Goal: Task Accomplishment & Management: Manage account settings

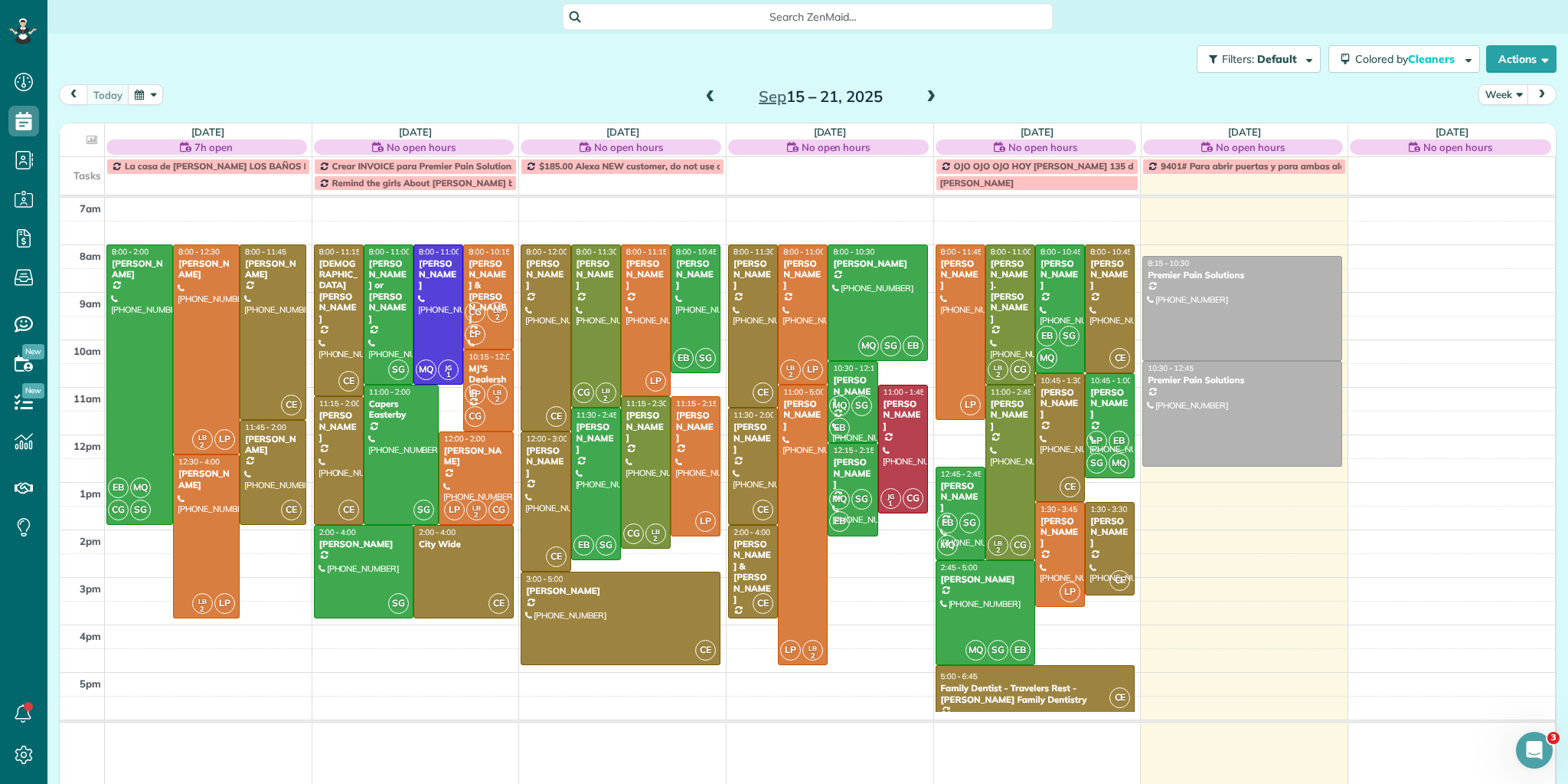
scroll to position [7, 7]
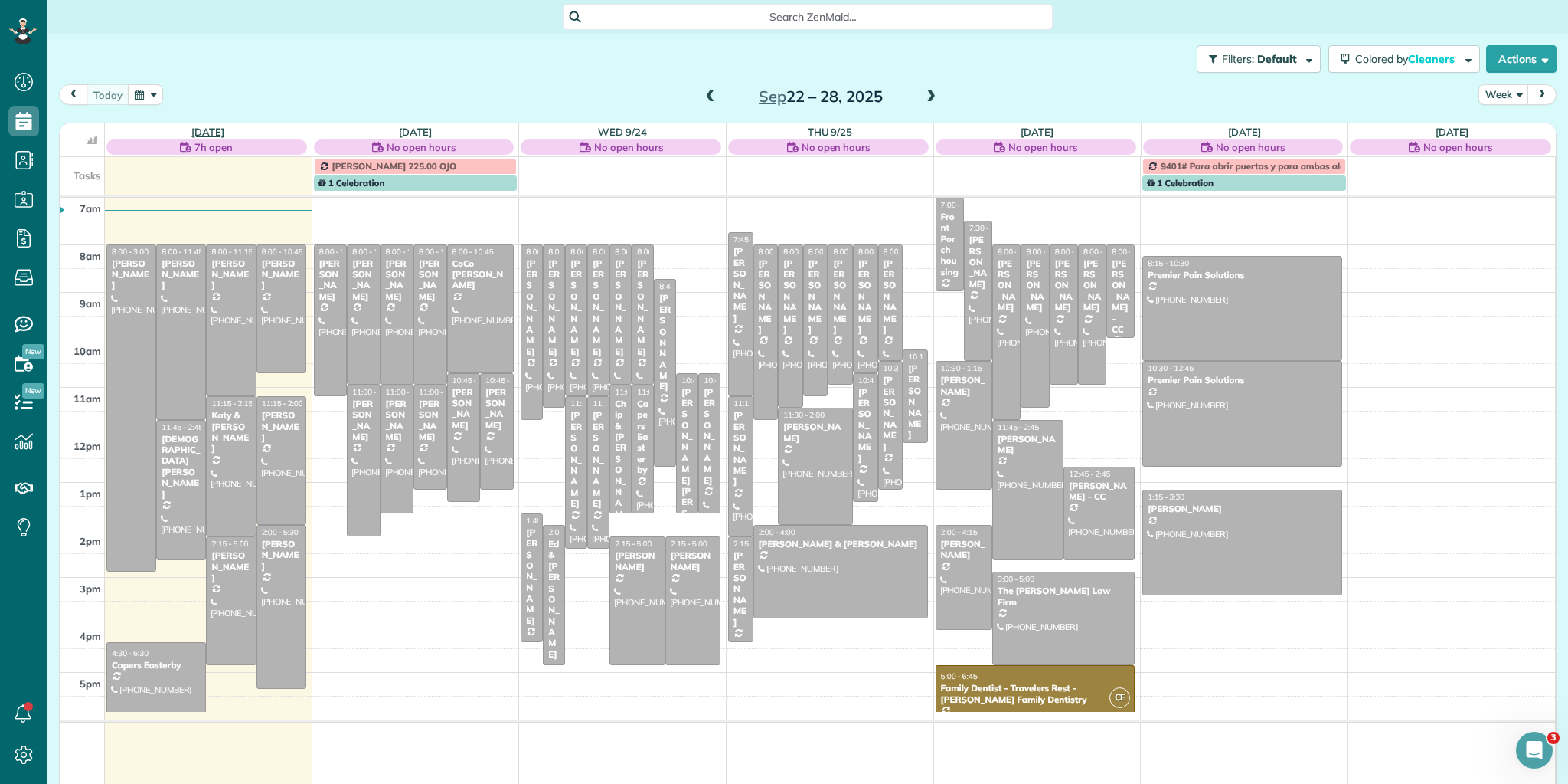
click at [208, 130] on link "[DATE]" at bounding box center [208, 132] width 33 height 12
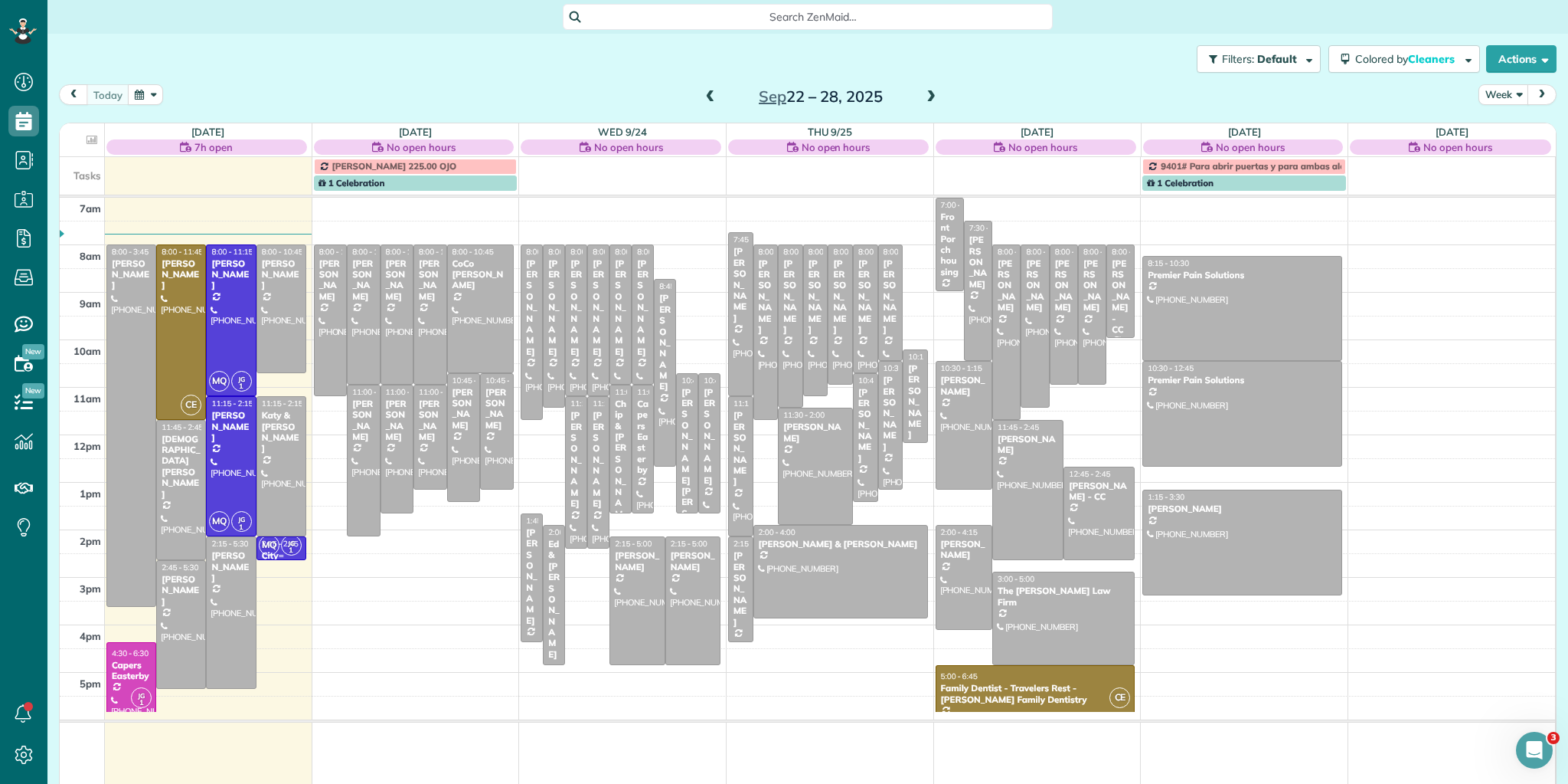
click at [275, 557] on div at bounding box center [281, 556] width 48 height 6
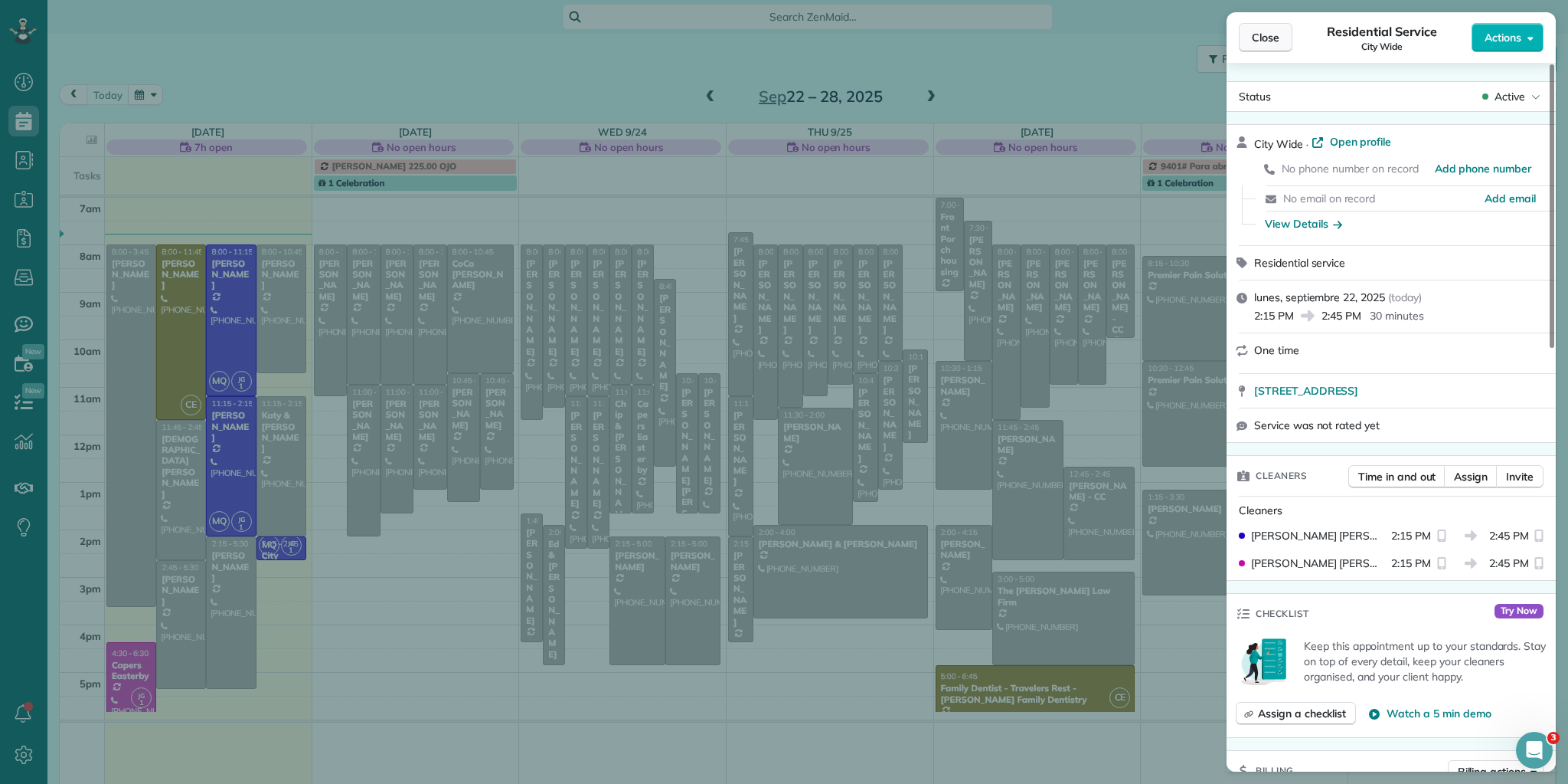
click at [1266, 30] on span "Close" at bounding box center [1266, 37] width 27 height 15
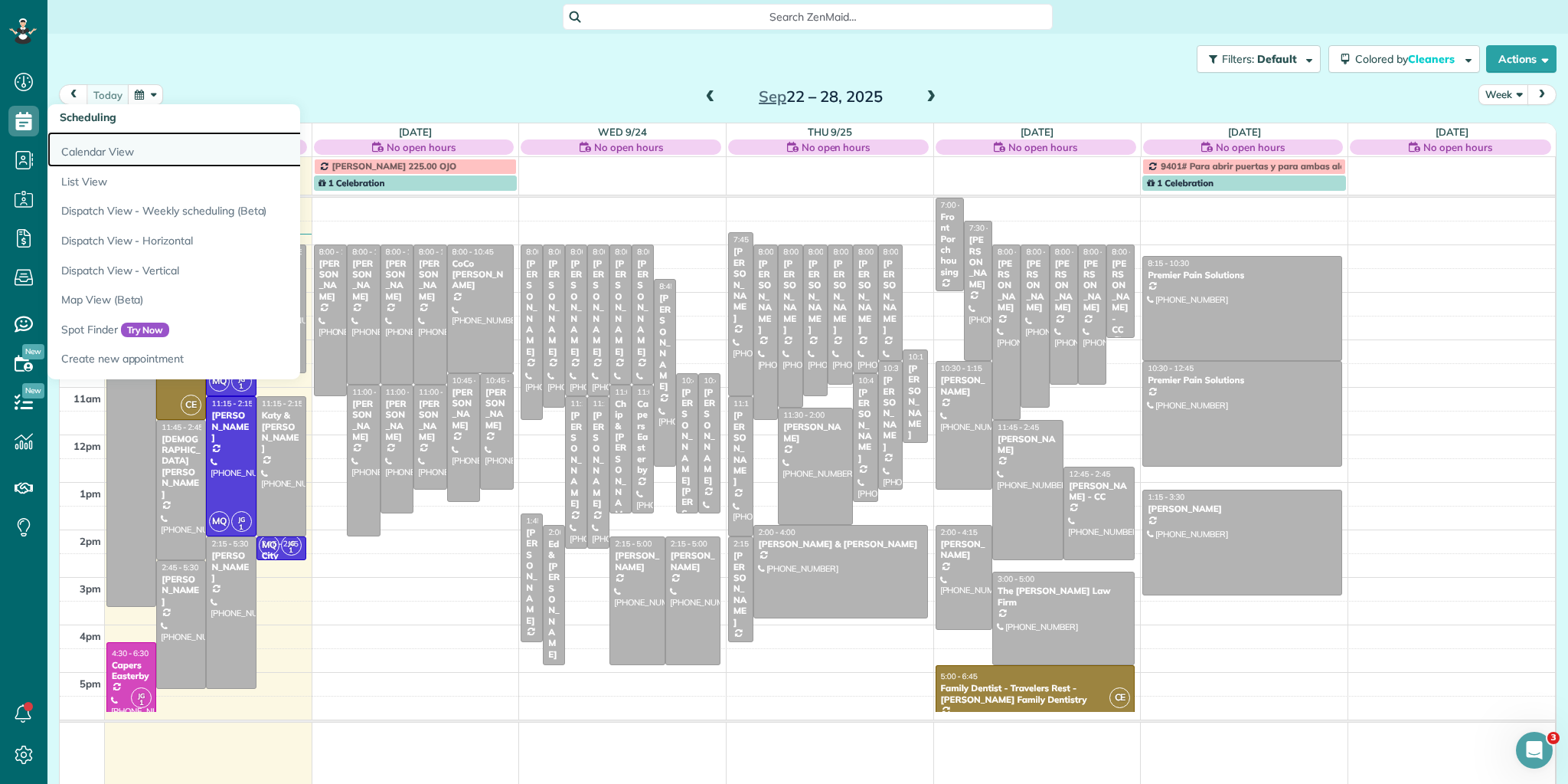
click at [93, 147] on link "Calendar View" at bounding box center [239, 149] width 383 height 35
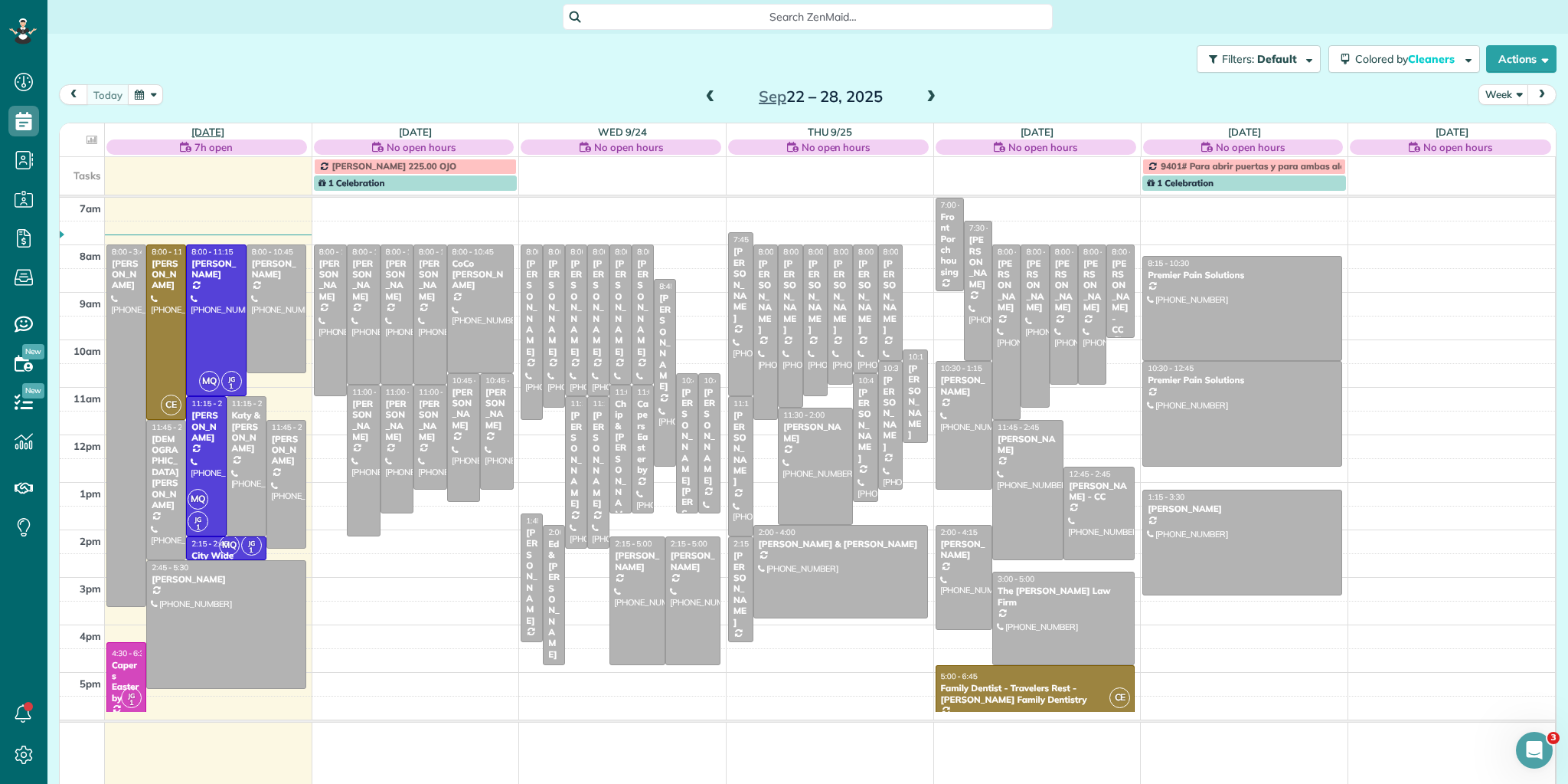
click at [212, 129] on link "[DATE]" at bounding box center [208, 132] width 33 height 12
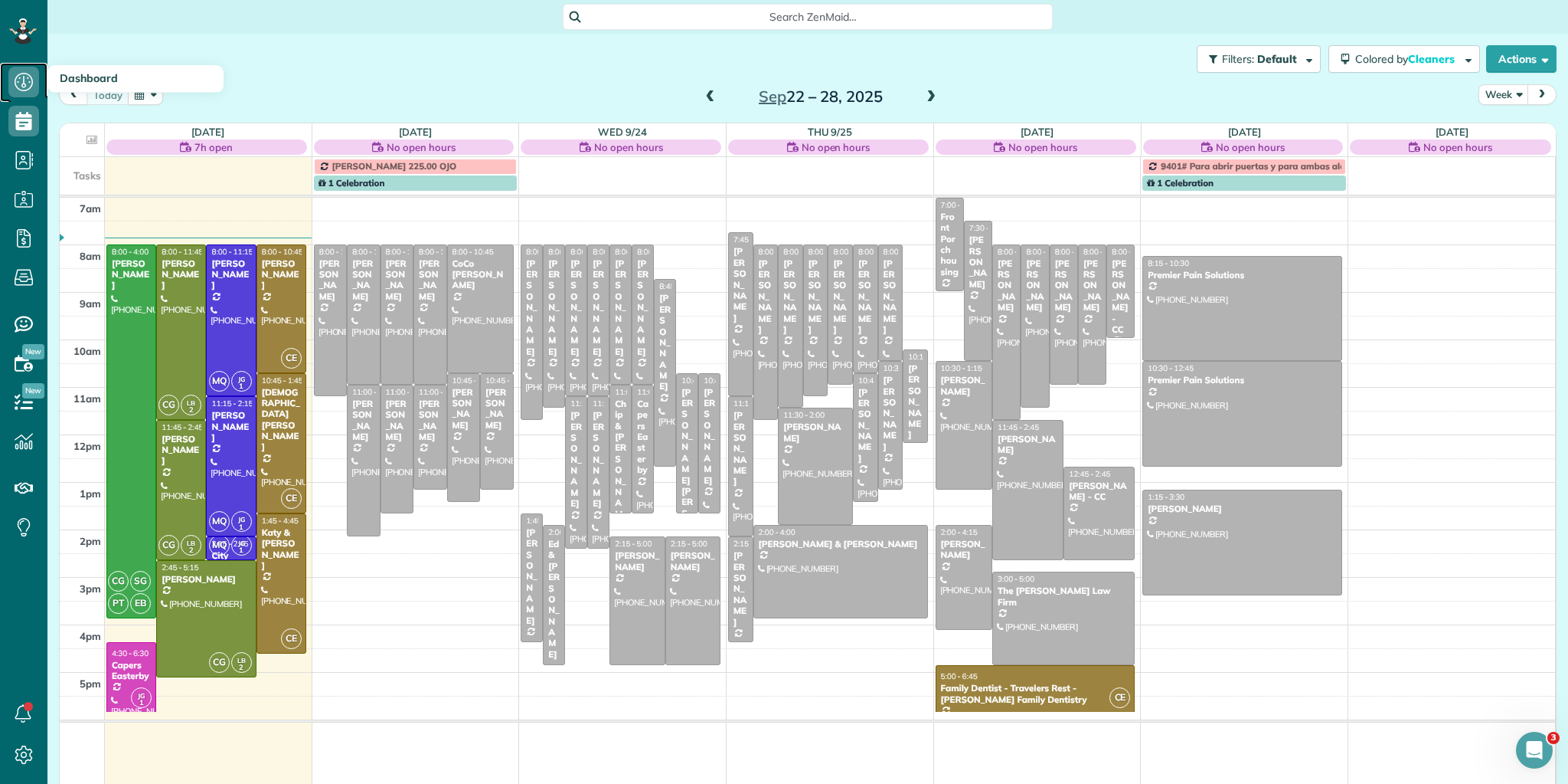
click at [24, 88] on icon at bounding box center [23, 82] width 31 height 31
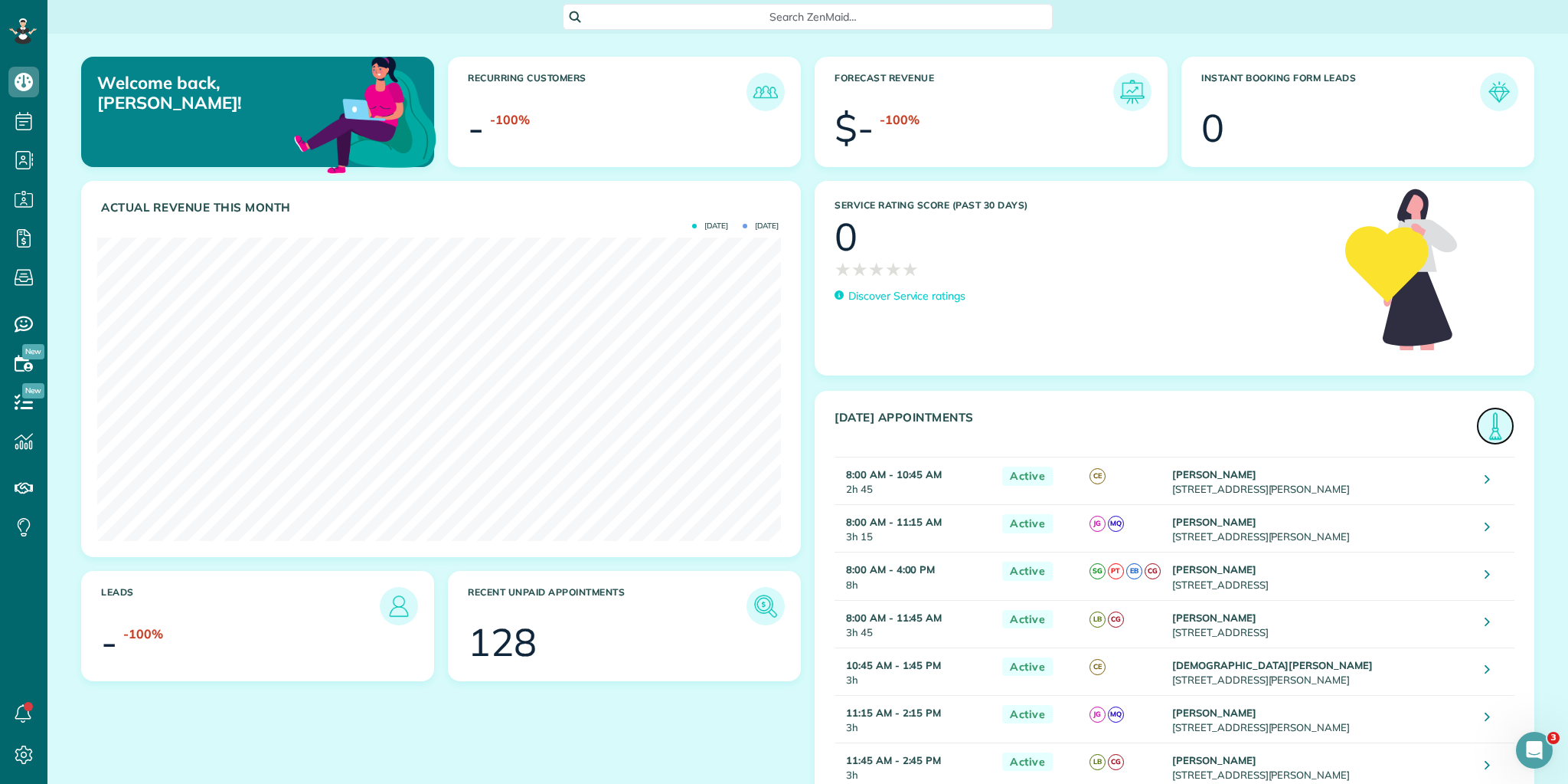
click at [1485, 427] on img at bounding box center [1496, 426] width 35 height 35
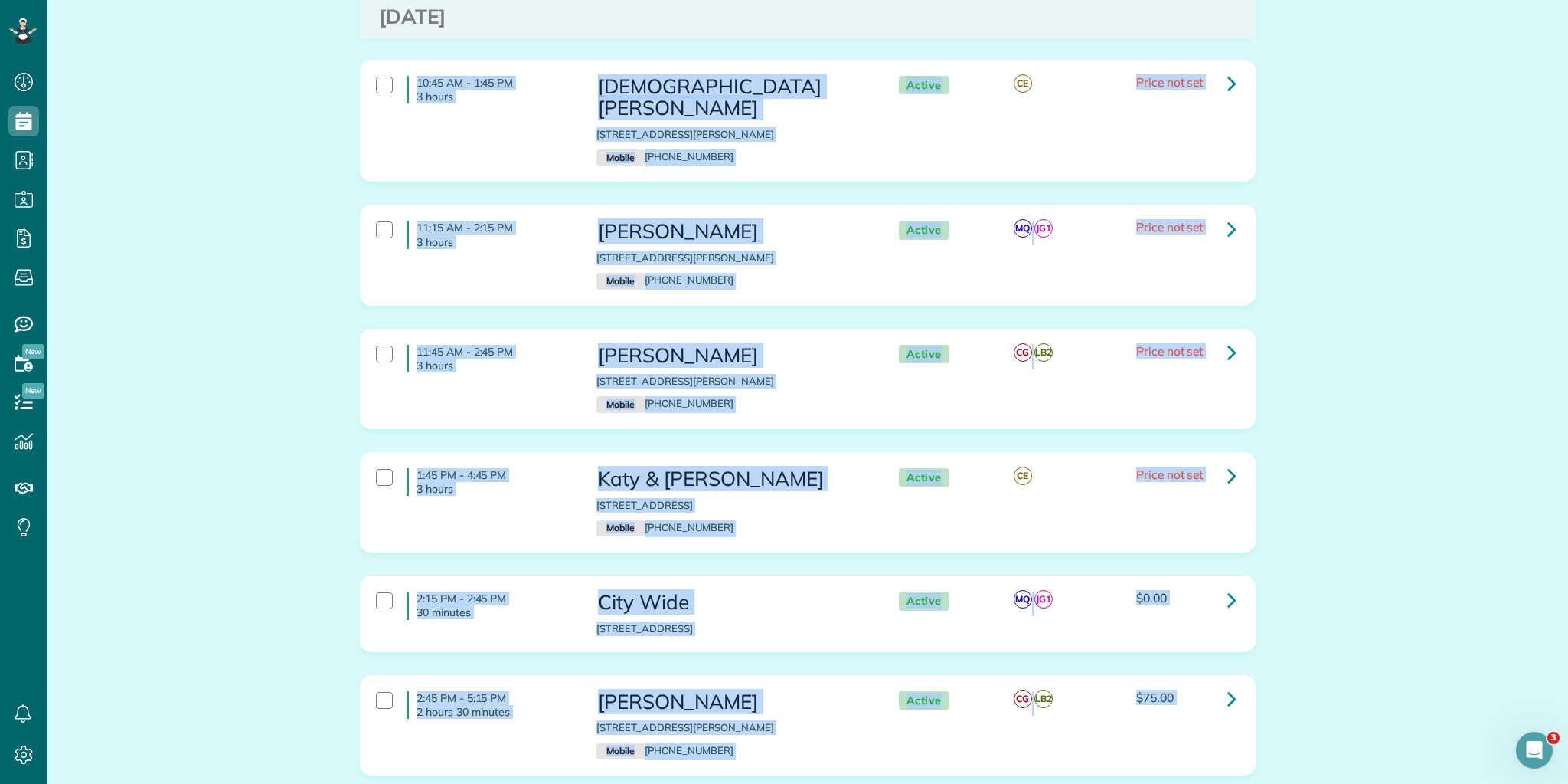
scroll to position [807, 0]
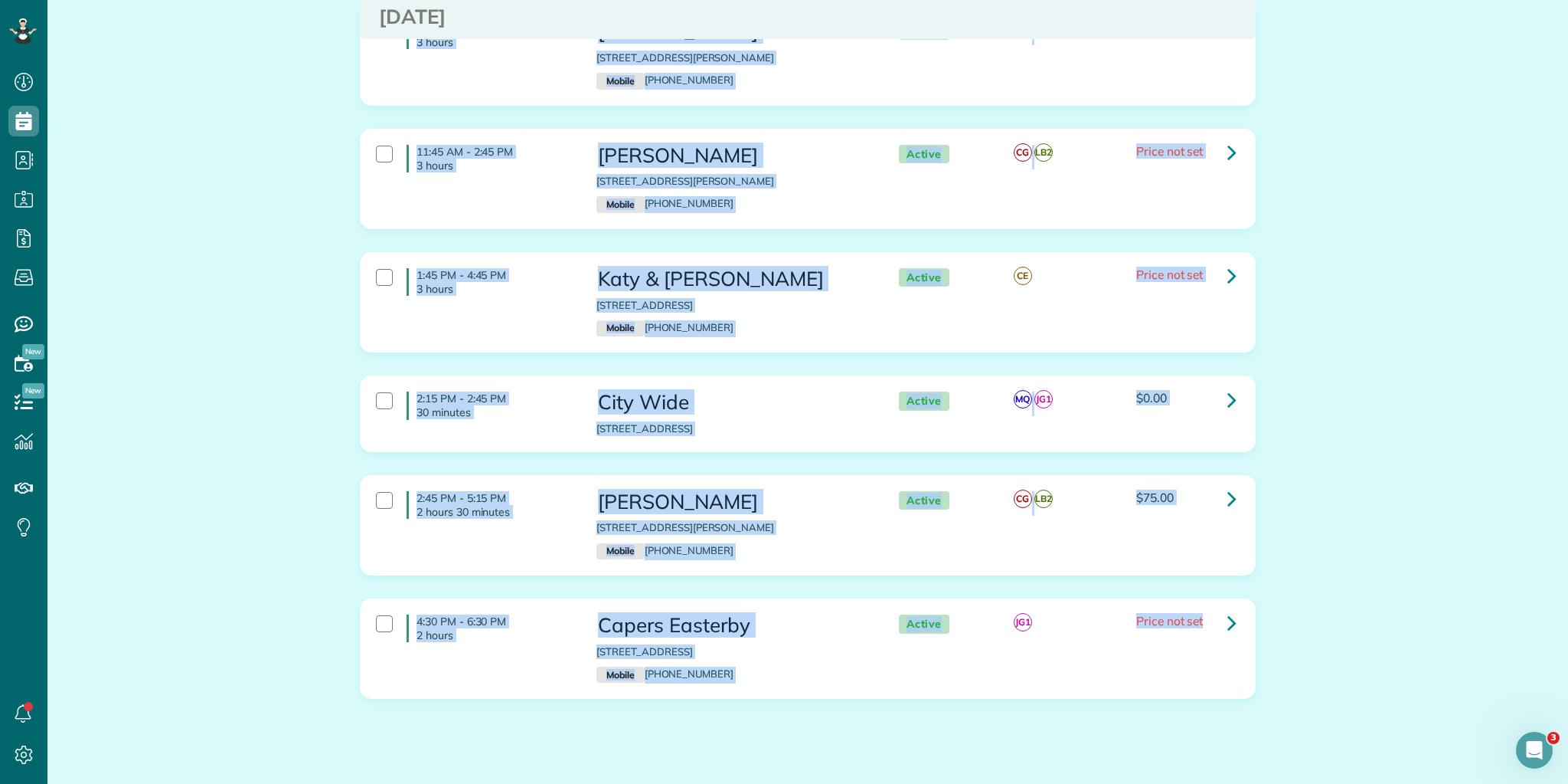
drag, startPoint x: 411, startPoint y: 192, endPoint x: 1287, endPoint y: 631, distance: 979.8
click at [1396, 733] on div "Appointments the List View [2 min] Schedule Changes Actions Create Appointment …" at bounding box center [808, 19] width 1521 height 1587
copy div "8:00 AM - 10:45 AM 2 hours 45 minutes [PERSON_NAME] [STREET_ADDRESS][PERSON_NAM…"
click at [1228, 386] on icon at bounding box center [1232, 399] width 9 height 27
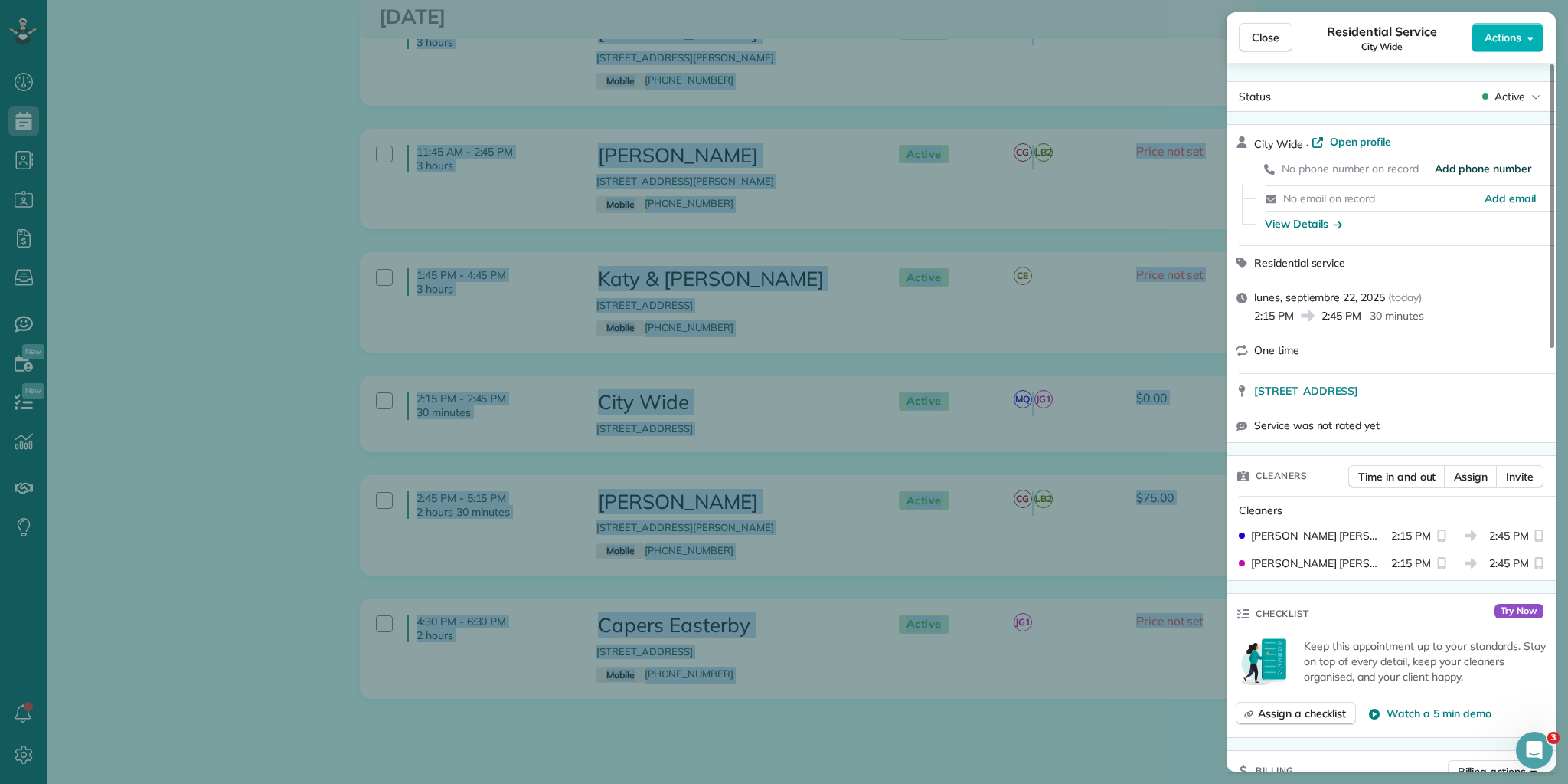
click at [1505, 167] on span "Add phone number" at bounding box center [1483, 168] width 97 height 15
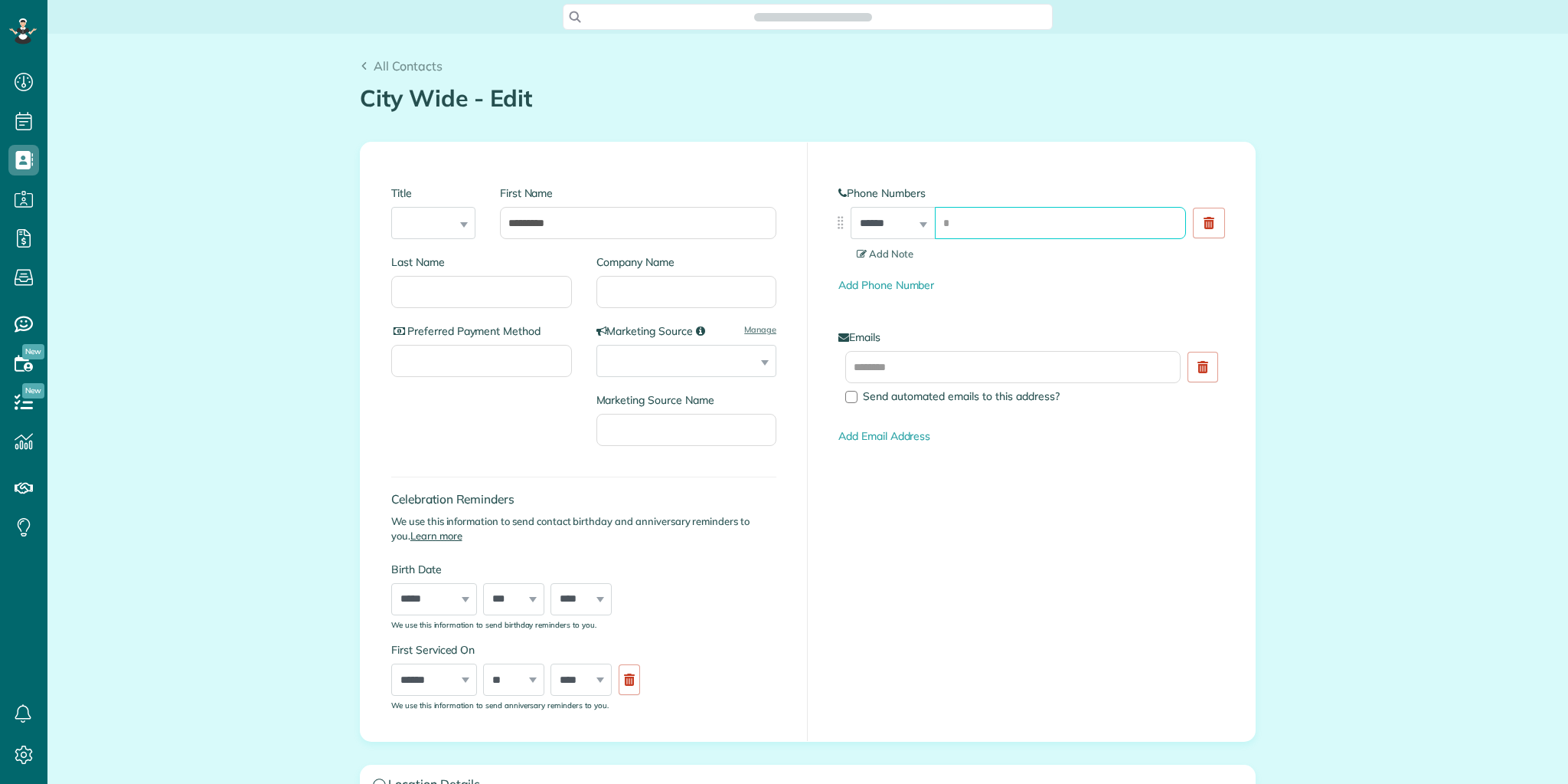
click at [964, 217] on input "tel" at bounding box center [1061, 222] width 251 height 32
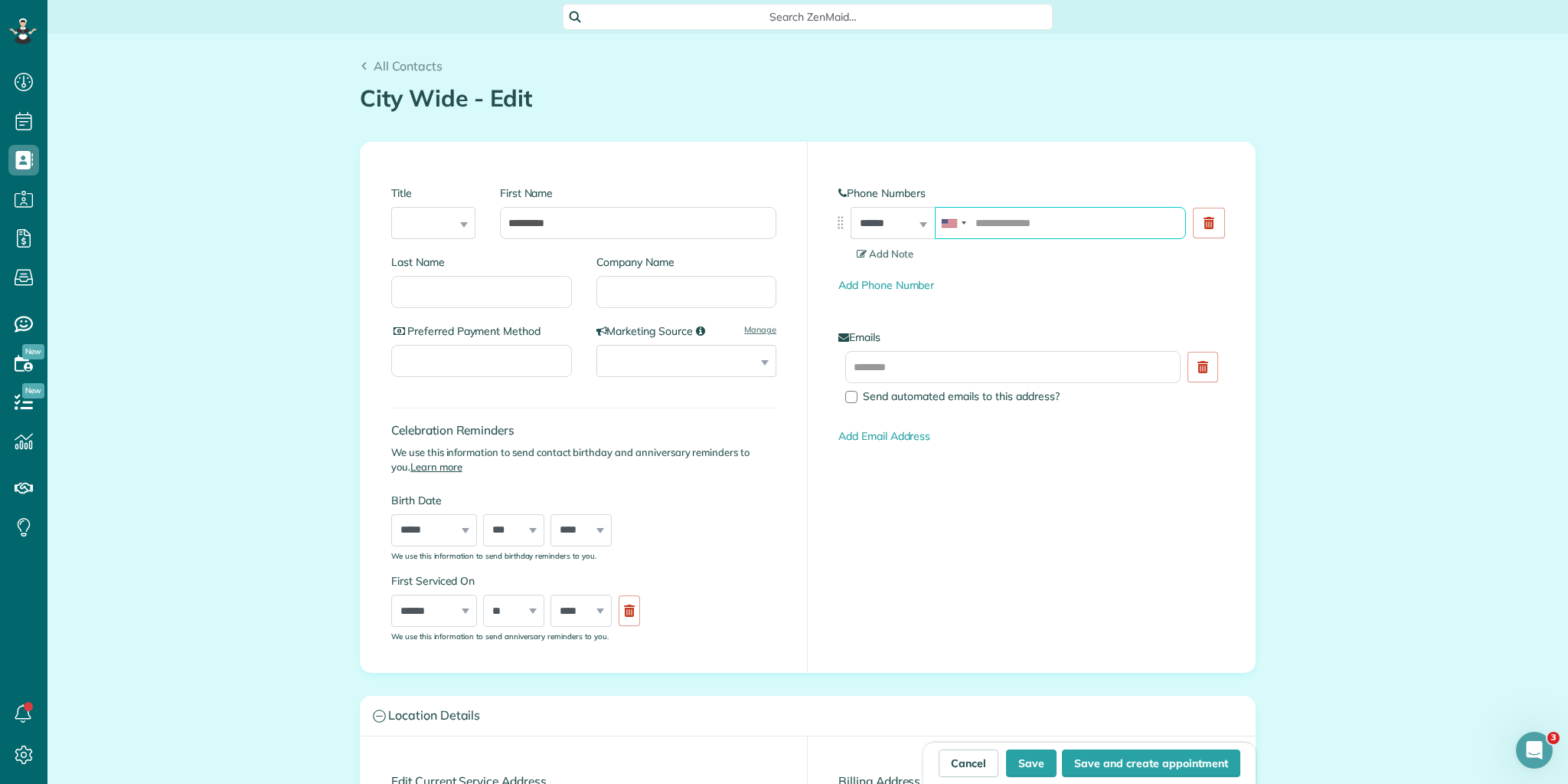
click at [980, 218] on input "tel" at bounding box center [1061, 222] width 251 height 32
click at [951, 486] on div "**********" at bounding box center [808, 407] width 894 height 529
click at [1033, 757] on button "Save" at bounding box center [1031, 762] width 51 height 27
click at [1038, 219] on input "*********" at bounding box center [1061, 222] width 251 height 32
click at [1004, 634] on div "**********" at bounding box center [808, 407] width 894 height 529
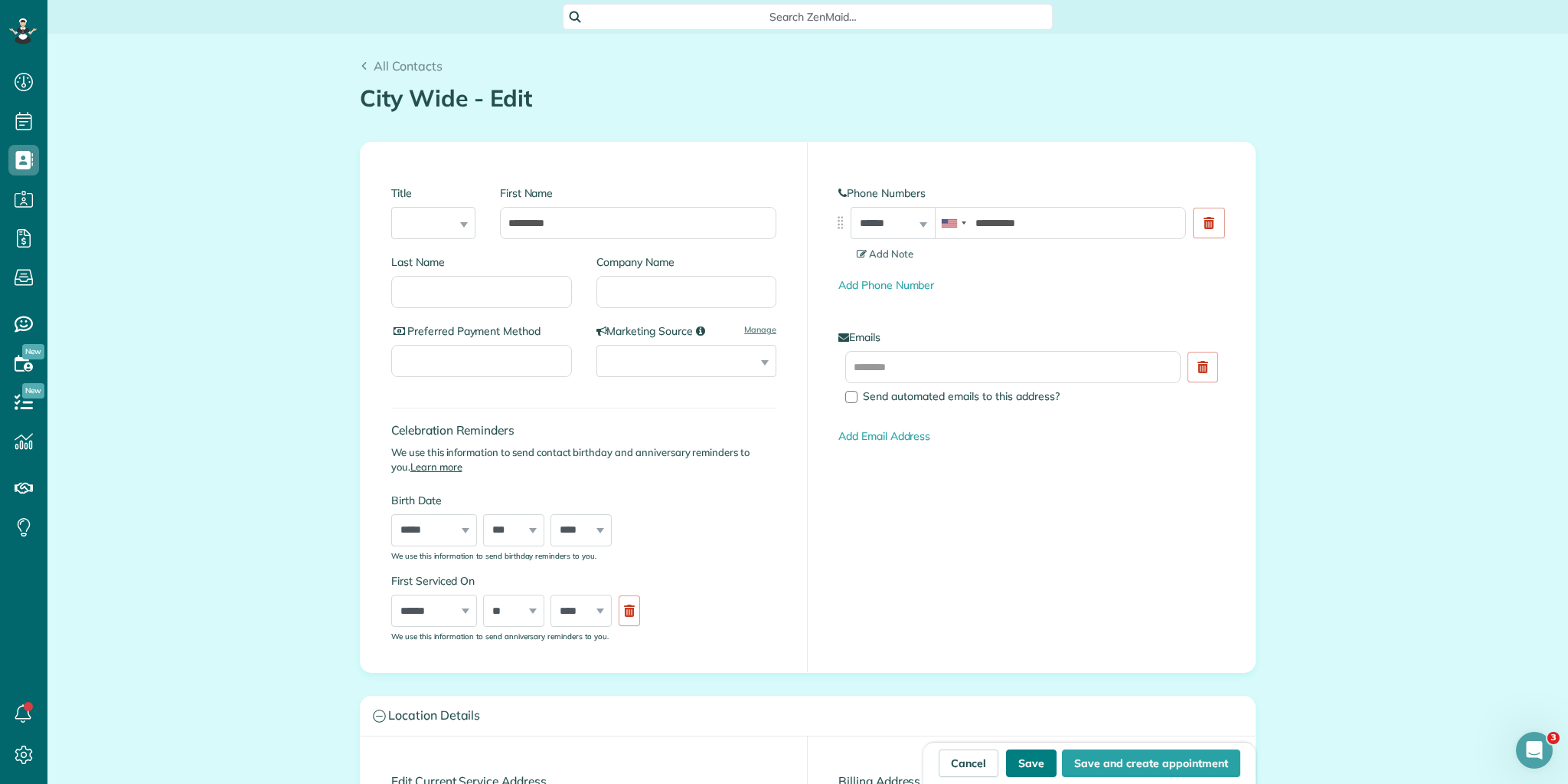
click at [1024, 754] on button "Save" at bounding box center [1031, 762] width 51 height 27
type input "**********"
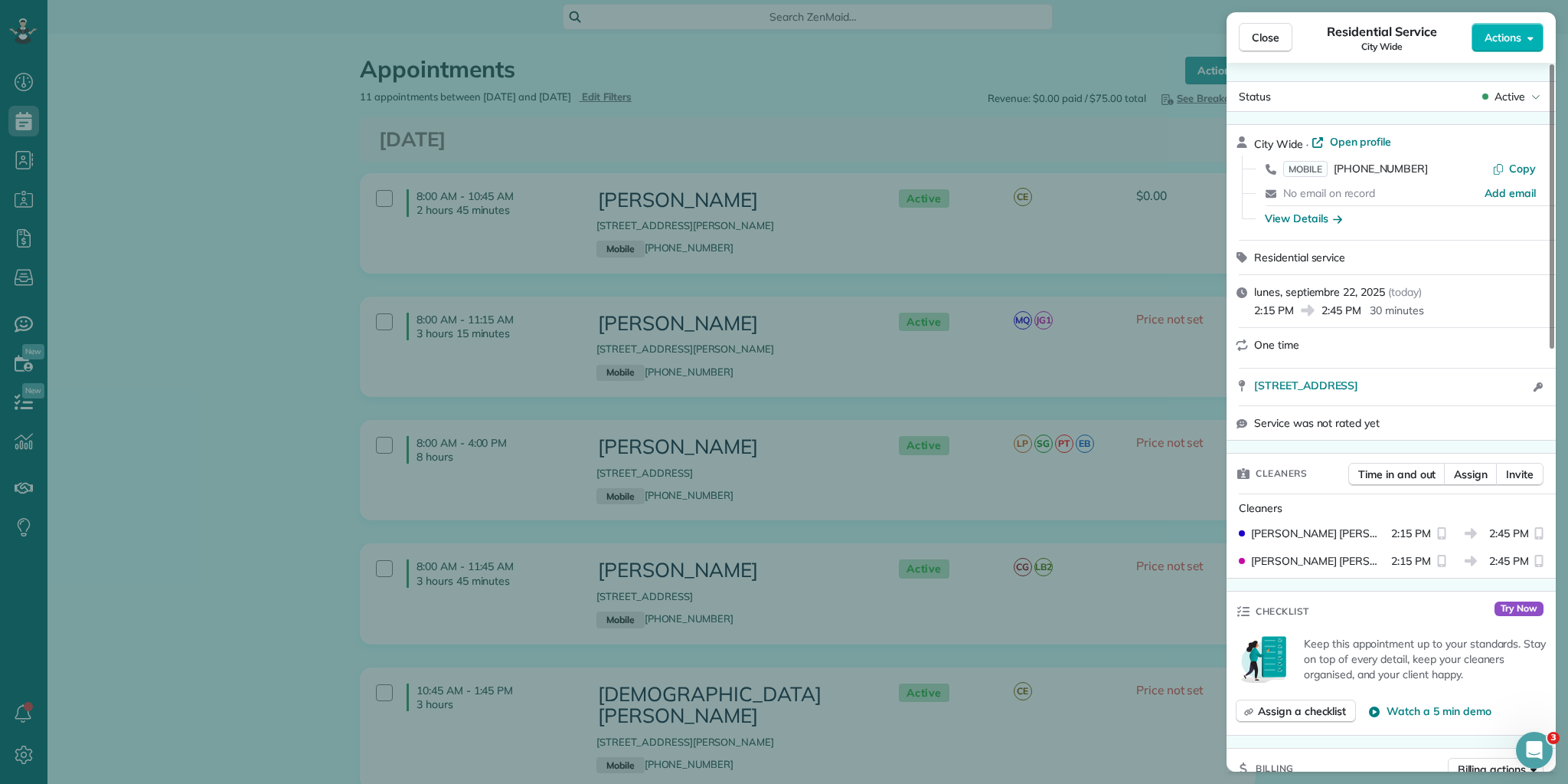
click at [187, 461] on div "Close Residential Service City Wide Actions Status Active City Wide · Open prof…" at bounding box center [784, 392] width 1568 height 784
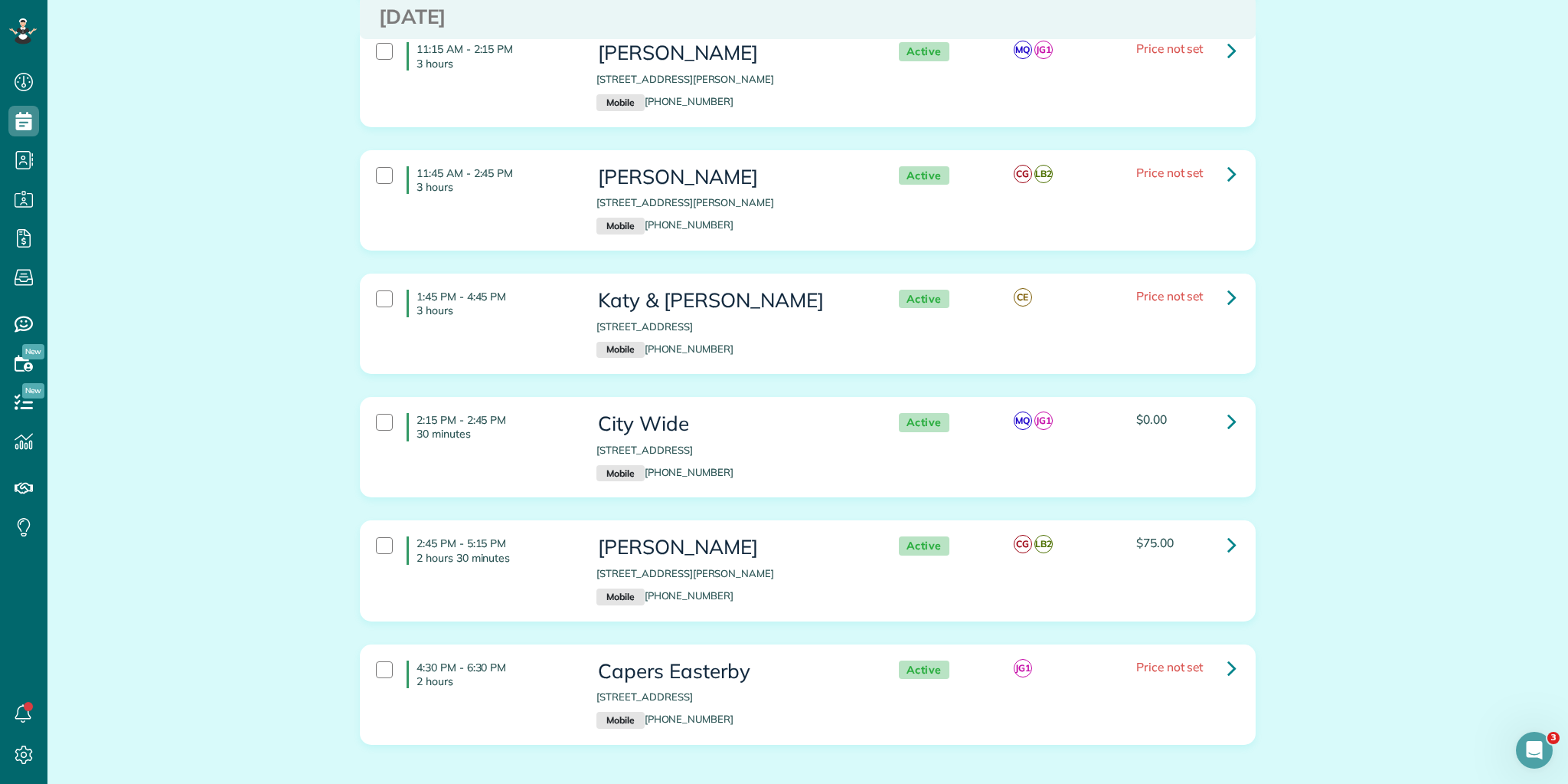
scroll to position [831, 0]
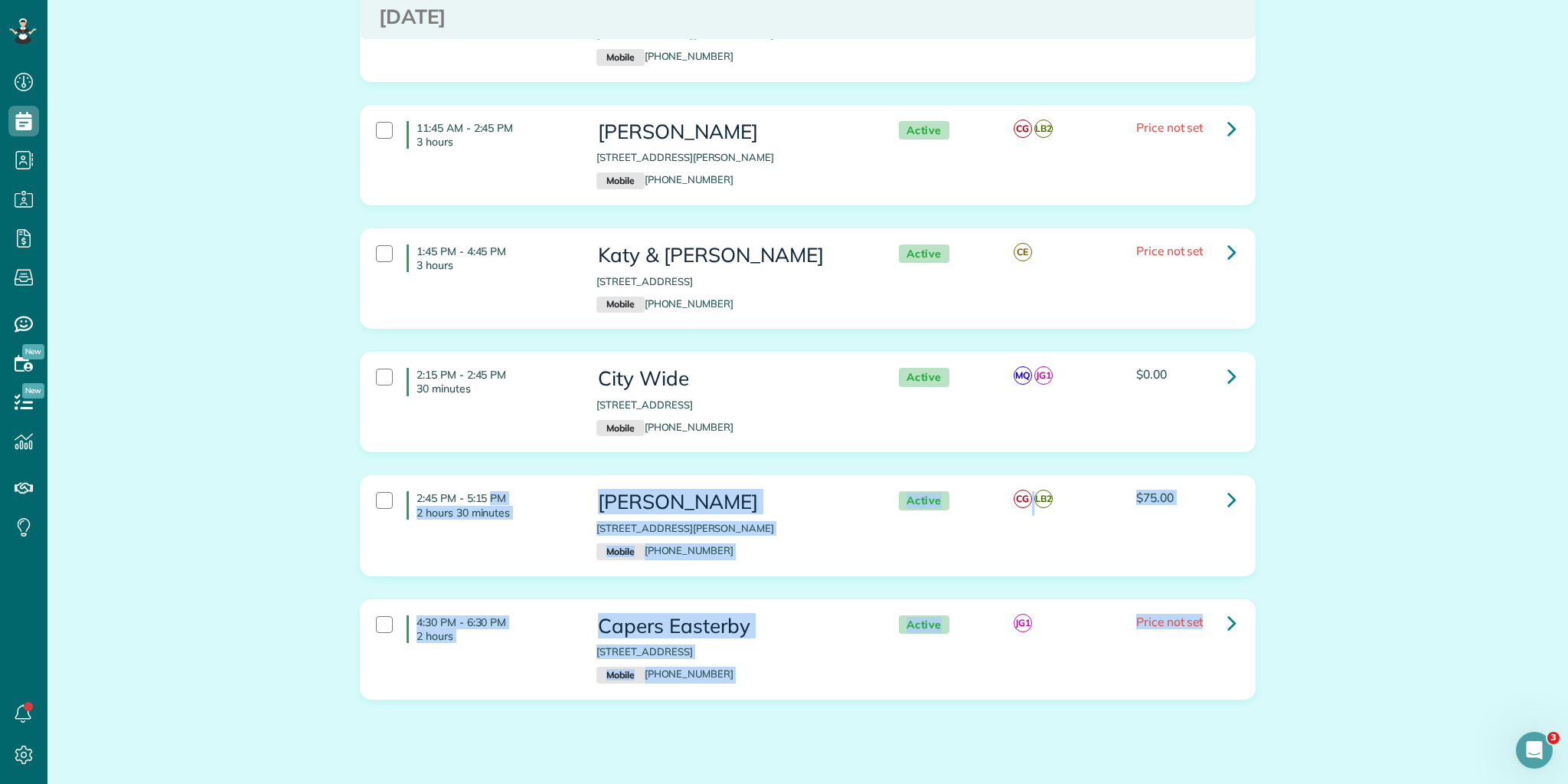
drag, startPoint x: 412, startPoint y: 467, endPoint x: 1337, endPoint y: 662, distance: 945.3
click at [1339, 662] on div "Appointments Schedule Changes Actions Create Appointment Create Task Clock In/O…" at bounding box center [808, 8] width 1521 height 1612
copy div "2:45 PM - 5:15 PM 2 hours 30 minutes Ruhe Cherryl 6 Dill Creek Court Greer SC 2…"
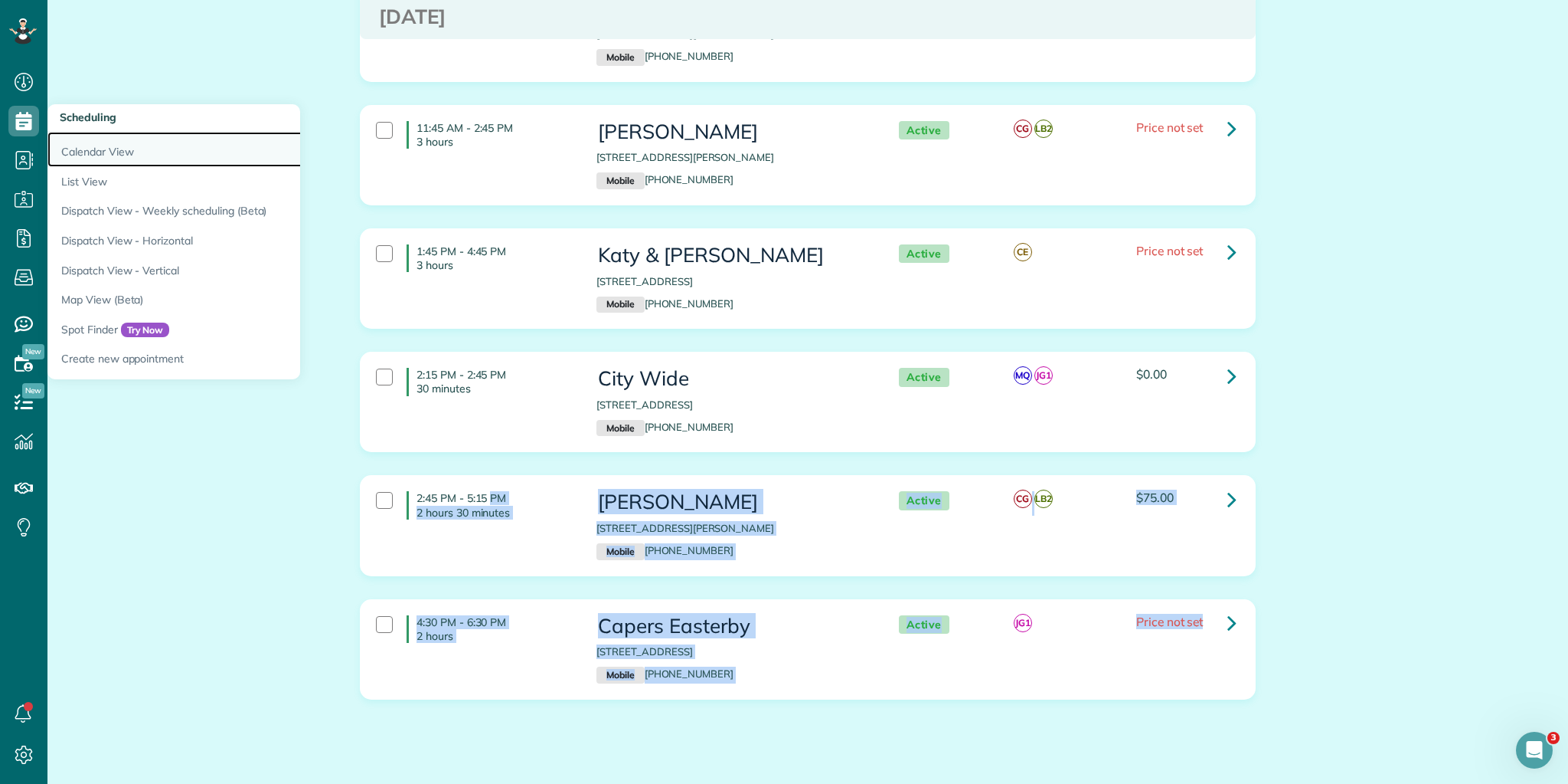
click at [107, 152] on link "Calendar View" at bounding box center [239, 149] width 383 height 35
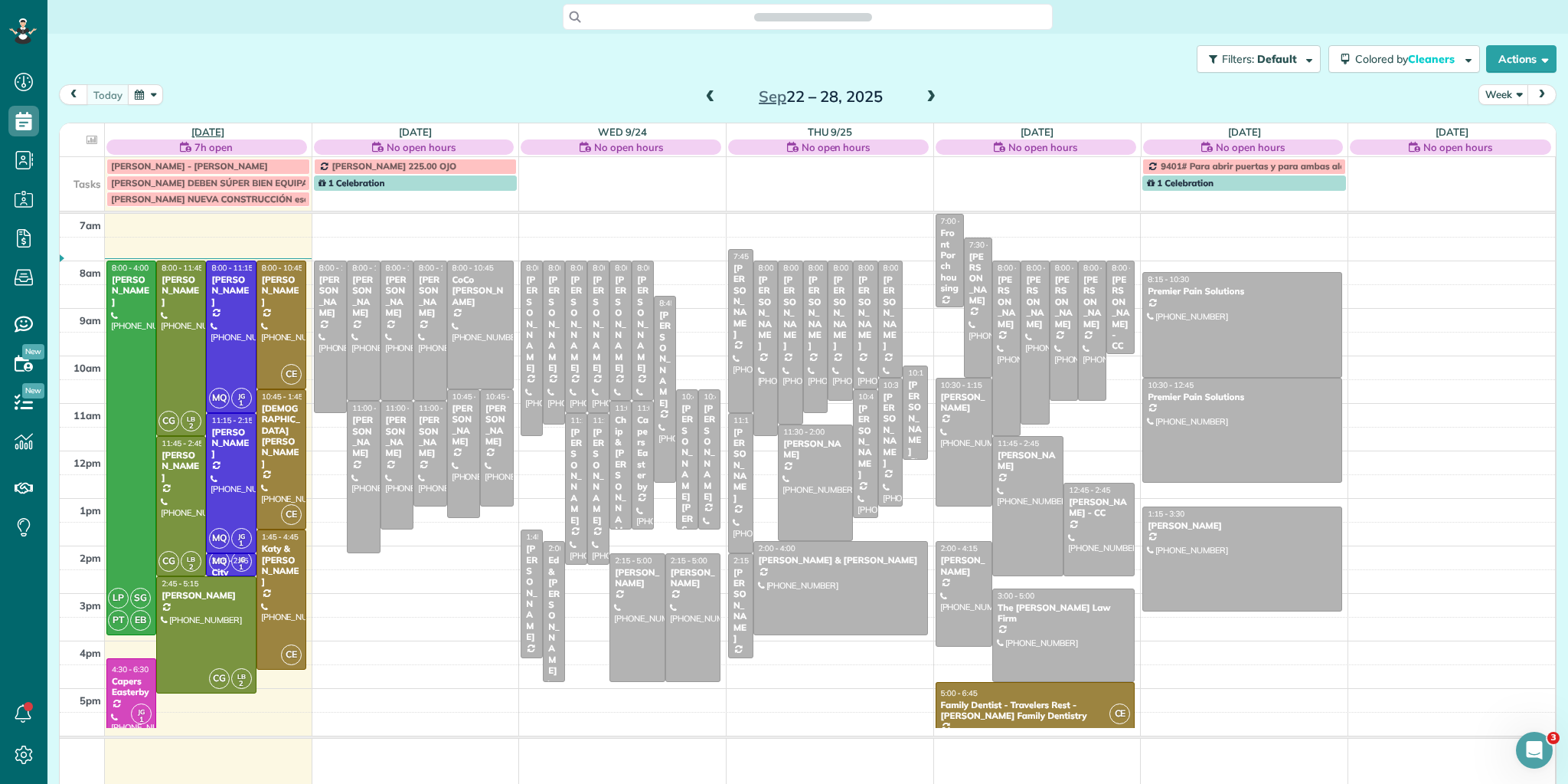
click at [205, 129] on link "[DATE]" at bounding box center [208, 132] width 33 height 12
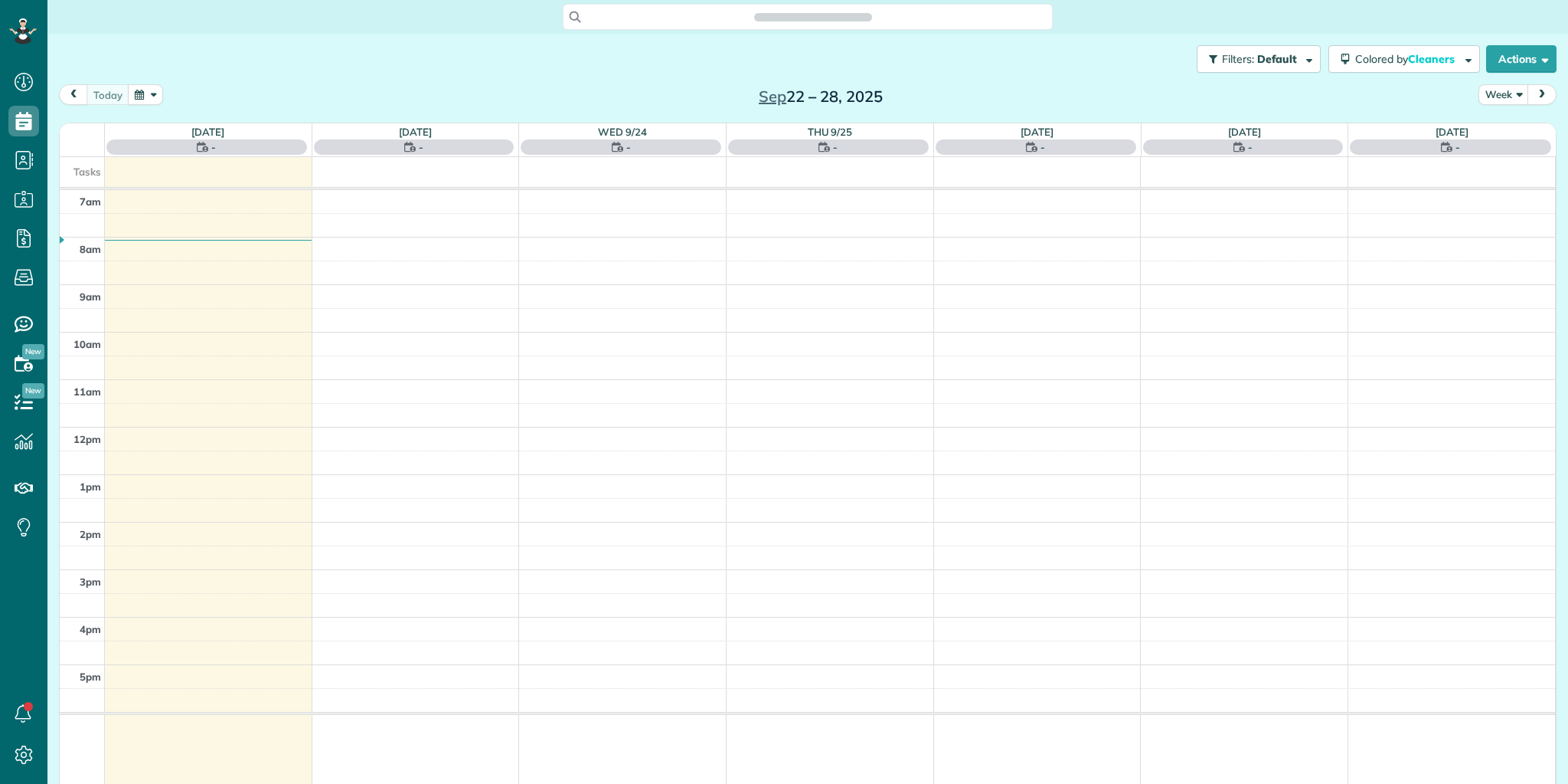
scroll to position [7, 7]
click at [205, 128] on link "[DATE]" at bounding box center [208, 132] width 33 height 12
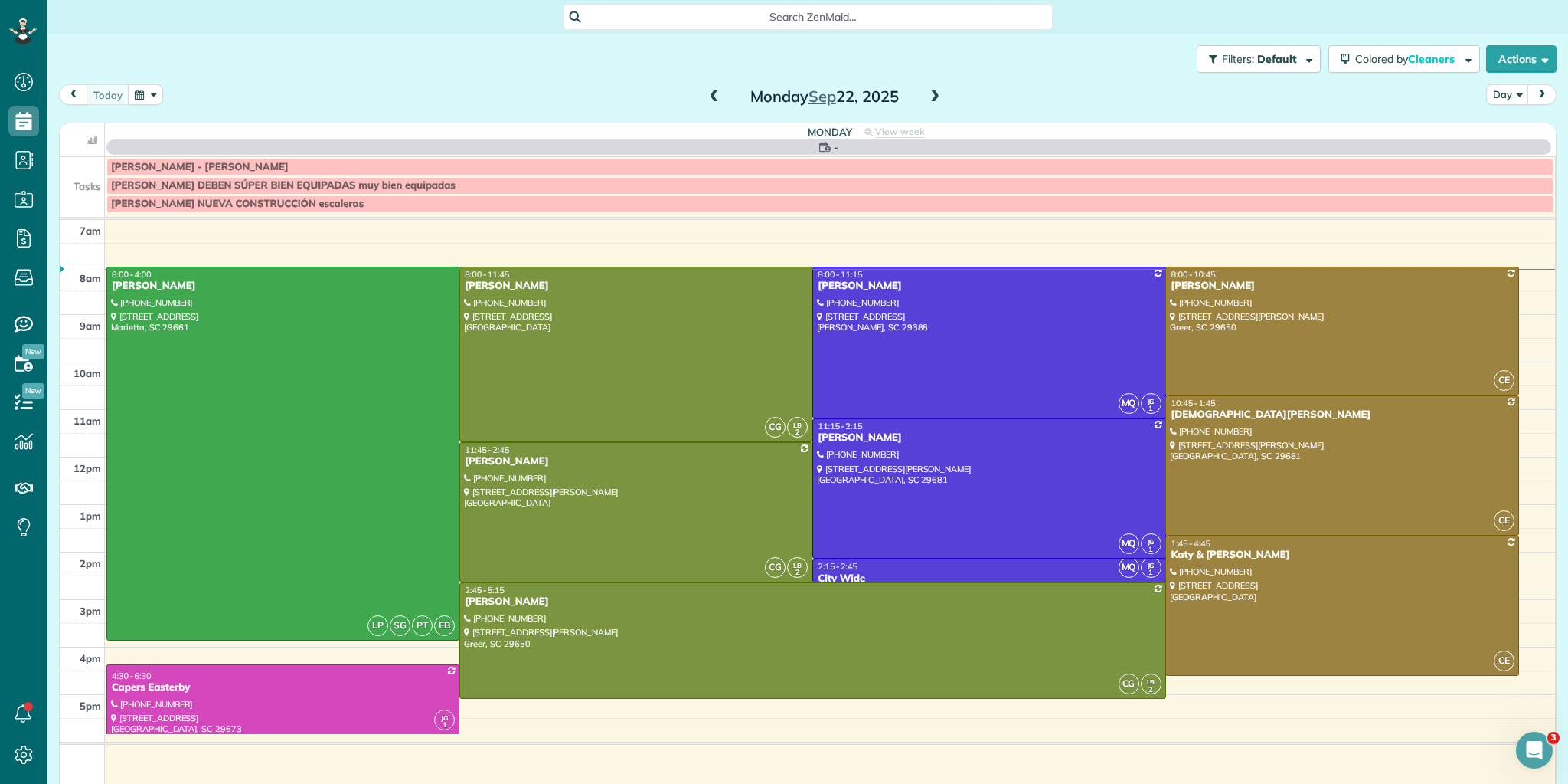
scroll to position [0, 0]
